Goal: Task Accomplishment & Management: Manage account settings

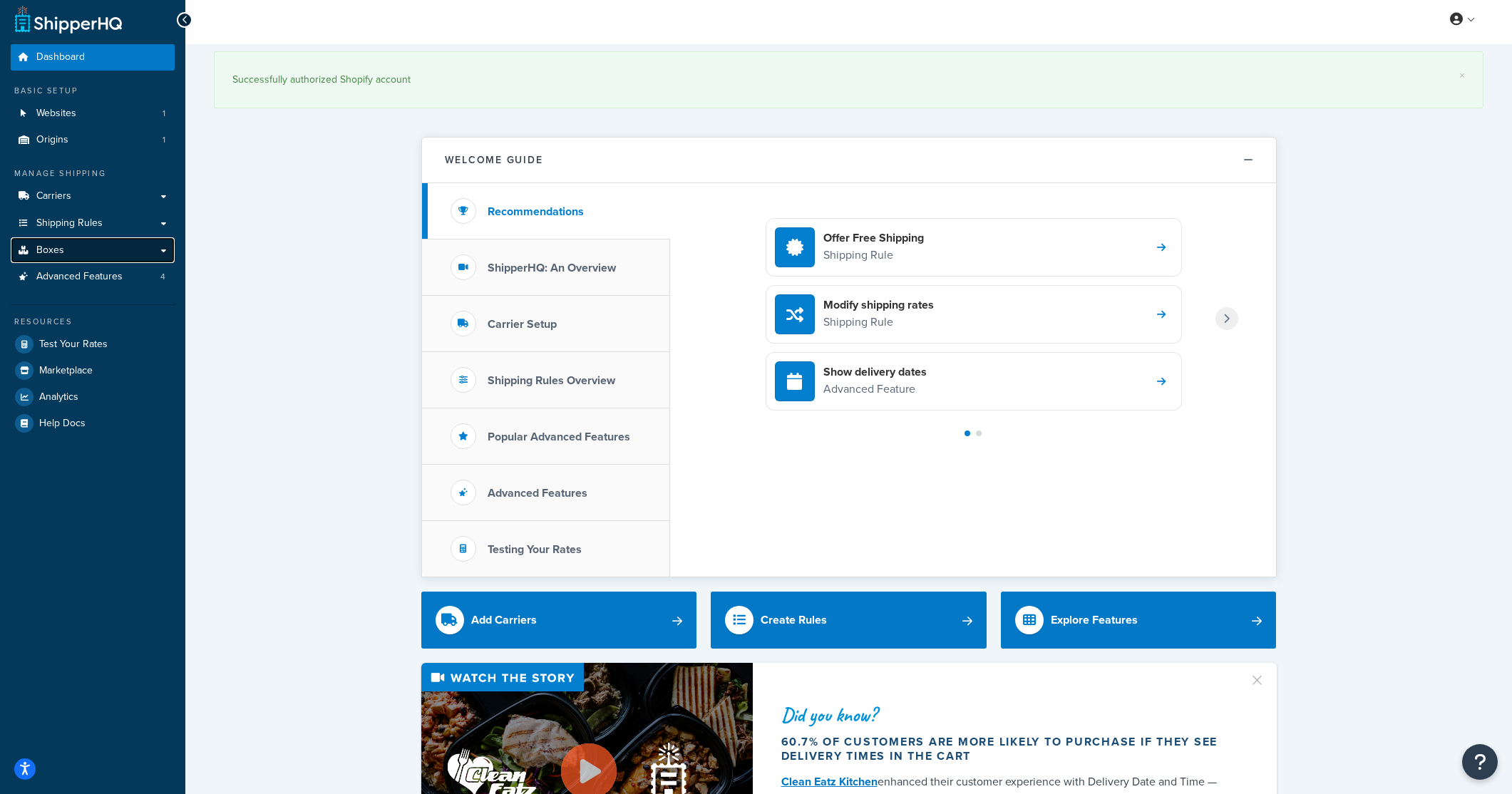
click at [57, 249] on span "Boxes" at bounding box center [51, 250] width 28 height 12
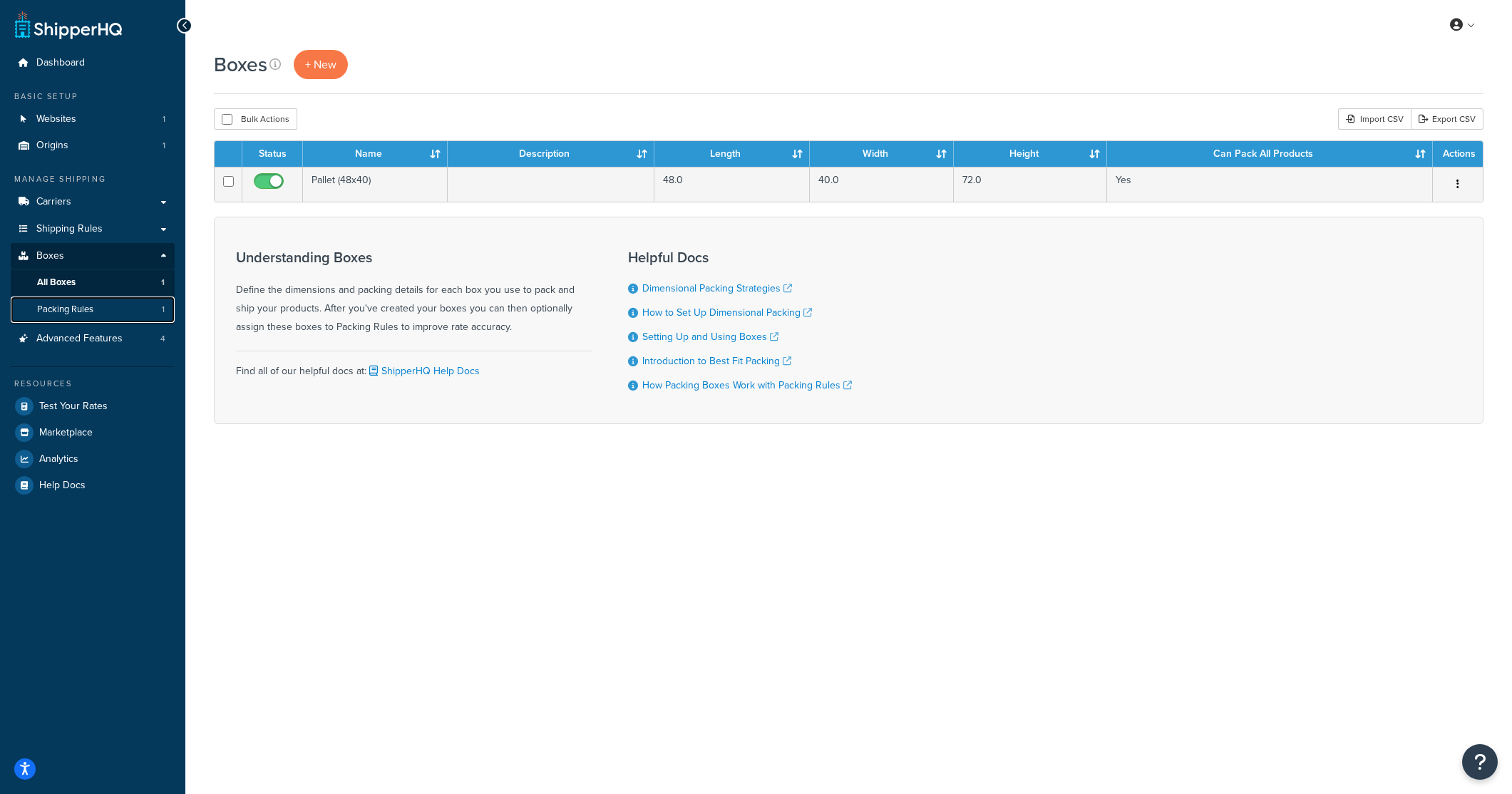
click at [65, 310] on span "Packing Rules" at bounding box center [64, 310] width 56 height 12
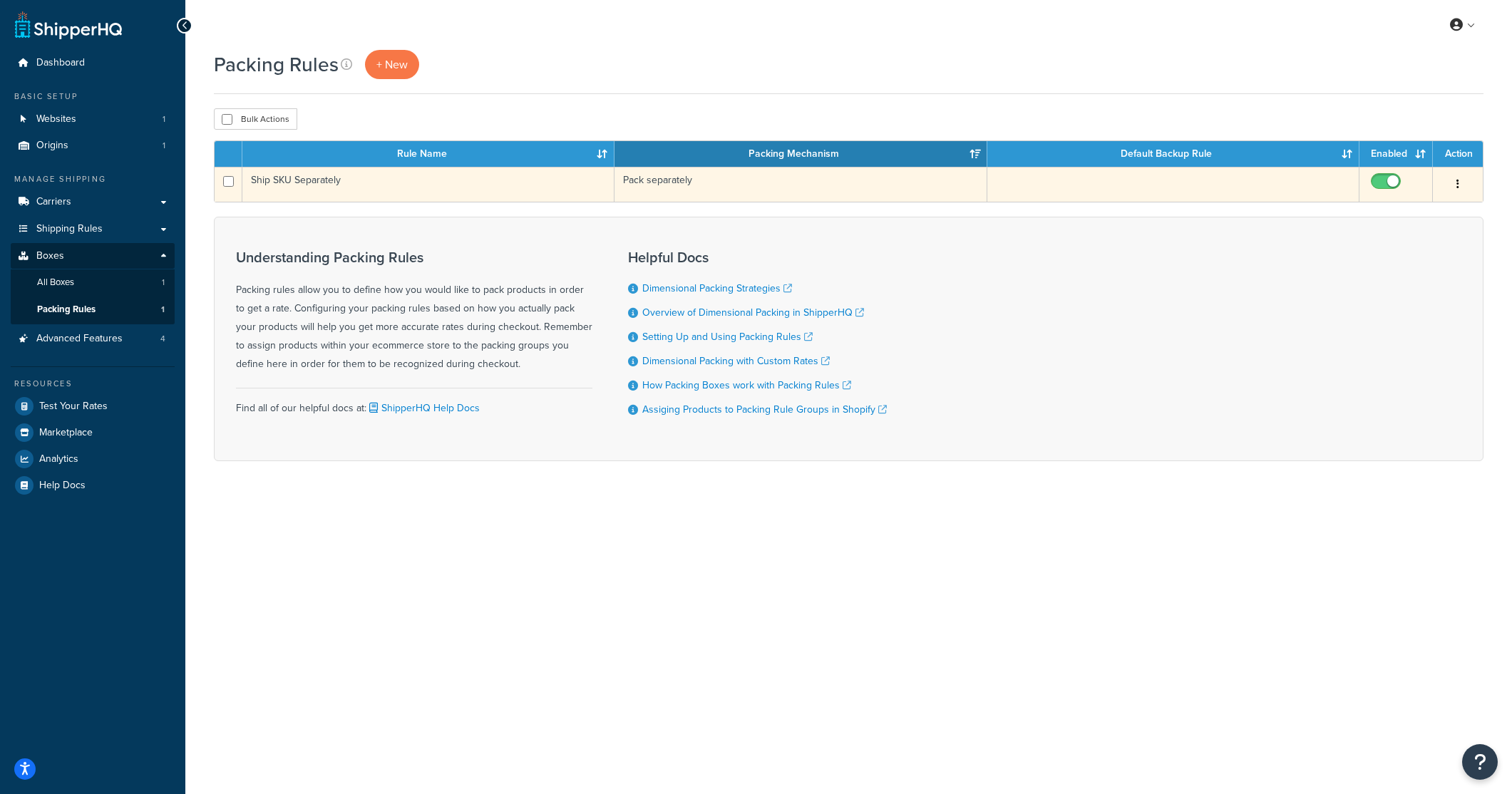
click at [348, 181] on td "Ship SKU Separately" at bounding box center [429, 184] width 372 height 35
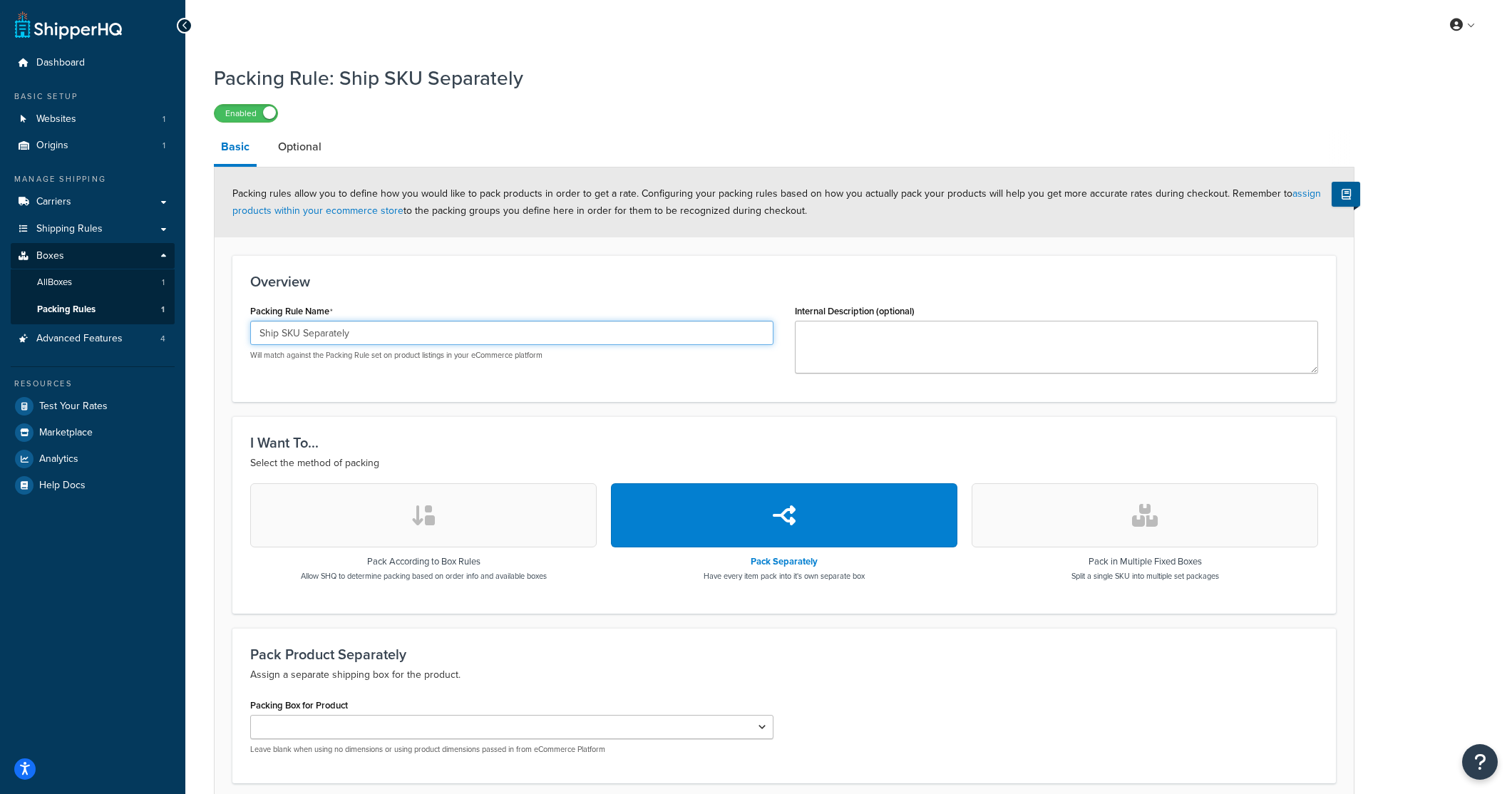
drag, startPoint x: 354, startPoint y: 339, endPoint x: 248, endPoint y: 332, distance: 106.2
click at [248, 332] on div "Packing Rule Name Ship SKU Separately Will match against the Packing Rule set o…" at bounding box center [511, 336] width 545 height 70
